Goal: Transaction & Acquisition: Purchase product/service

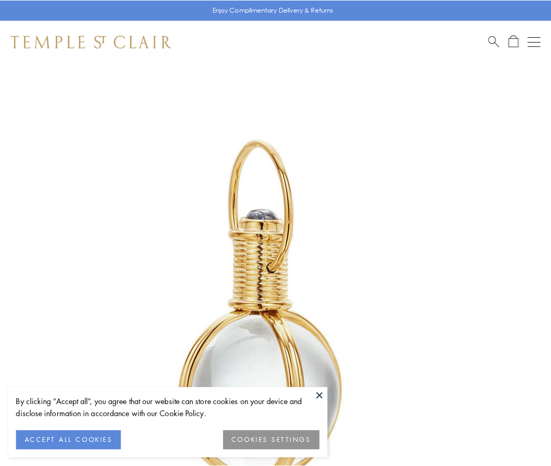
scroll to position [274, 0]
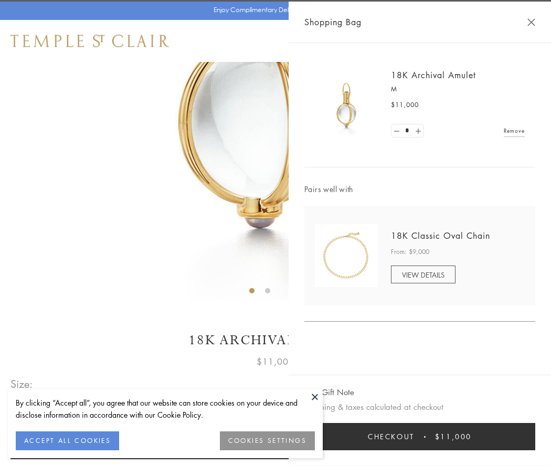
click at [420, 437] on button "Checkout $11,000" at bounding box center [420, 436] width 231 height 27
